Goal: Understand site structure: Understand site structure

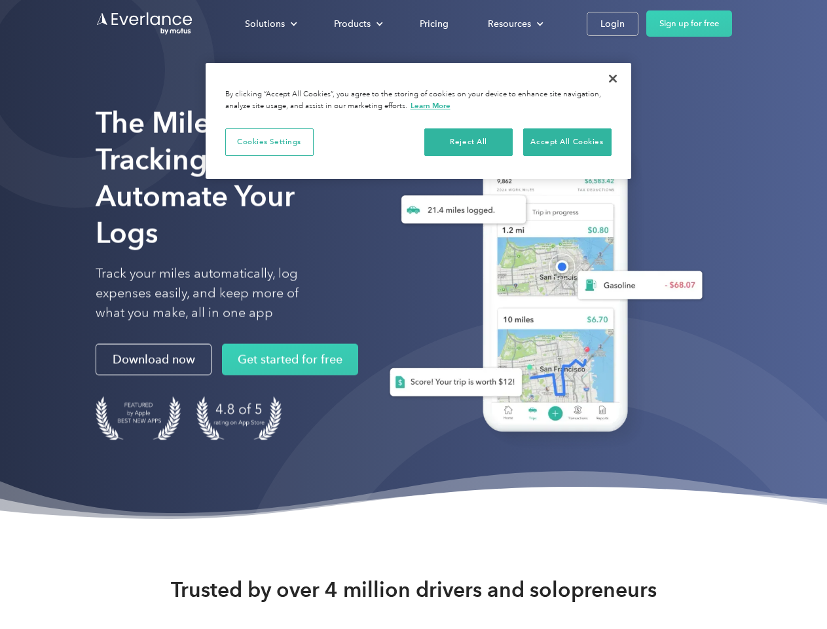
click at [270, 24] on div "Solutions" at bounding box center [265, 24] width 40 height 16
click at [357, 24] on div "Products" at bounding box center [352, 24] width 37 height 16
click at [514, 24] on div "Resources" at bounding box center [509, 24] width 43 height 16
click at [269, 141] on button "Cookies Settings" at bounding box center [269, 141] width 88 height 27
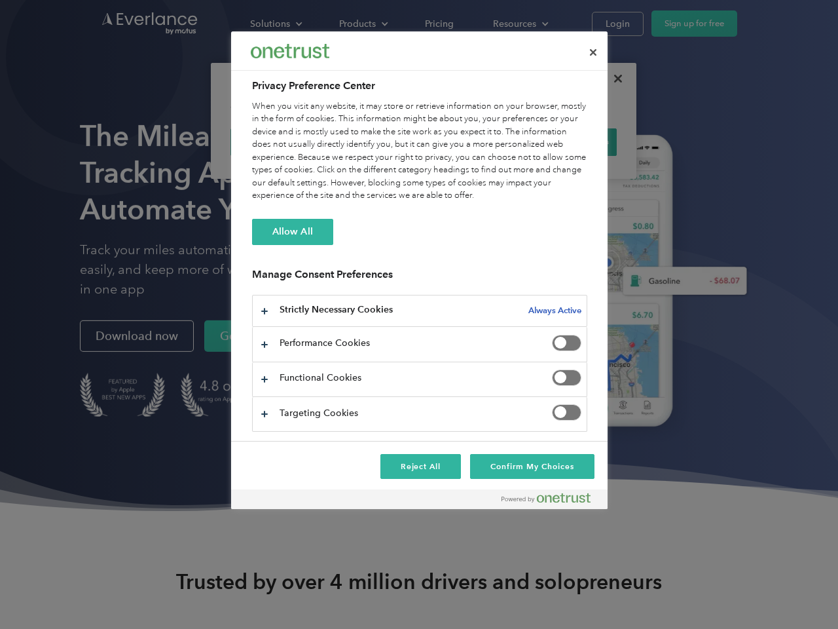
click at [469, 141] on div "When you visit any website, it may store or retrieve information on your browse…" at bounding box center [419, 151] width 335 height 102
click at [567, 141] on div "When you visit any website, it may store or retrieve information on your browse…" at bounding box center [419, 151] width 335 height 102
click at [613, 79] on div at bounding box center [419, 314] width 838 height 629
